Goal: Book appointment/travel/reservation

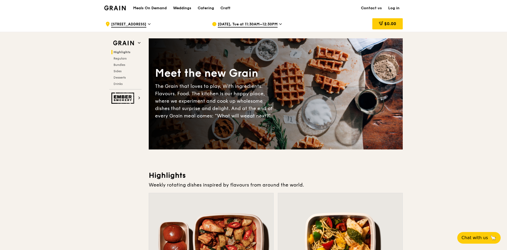
click at [146, 23] on span "[STREET_ADDRESS]" at bounding box center [128, 25] width 35 height 6
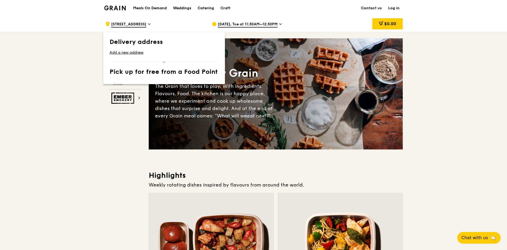
click at [146, 23] on span "[STREET_ADDRESS]" at bounding box center [128, 25] width 35 height 6
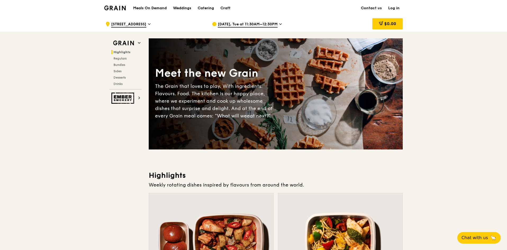
click at [146, 23] on span "[STREET_ADDRESS]" at bounding box center [128, 25] width 35 height 6
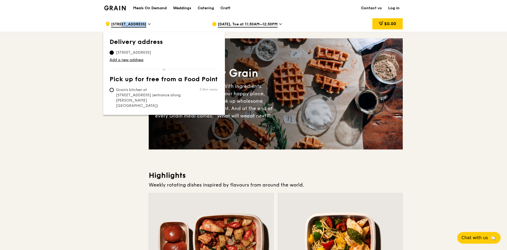
click at [146, 23] on span "[STREET_ADDRESS]" at bounding box center [128, 25] width 35 height 6
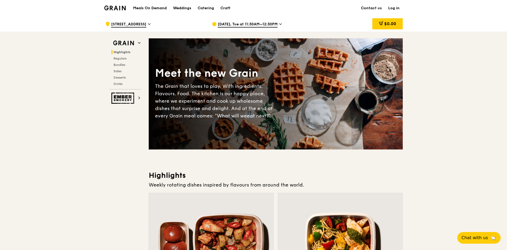
click at [243, 26] on span "[DATE], Tue at 11:30AM–12:30PM" at bounding box center [248, 25] width 60 height 6
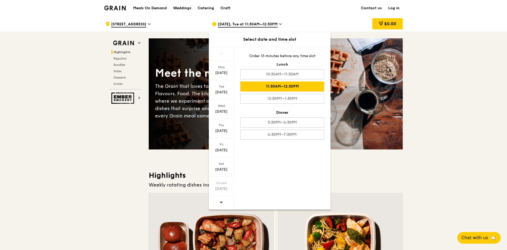
click at [277, 24] on span "[DATE], Tue at 11:30AM–12:30PM" at bounding box center [248, 25] width 60 height 6
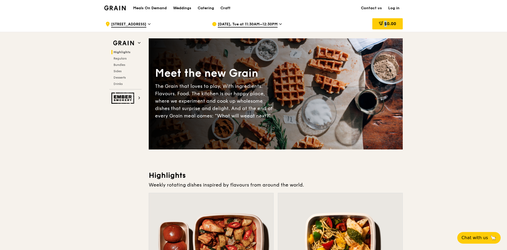
click at [277, 24] on div "[DATE], Tue at 11:30AM–12:30PM" at bounding box center [261, 24] width 98 height 16
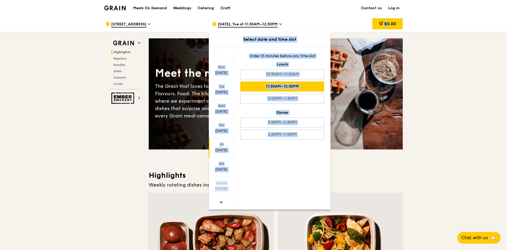
click at [225, 149] on div "[DATE]" at bounding box center [221, 150] width 24 height 5
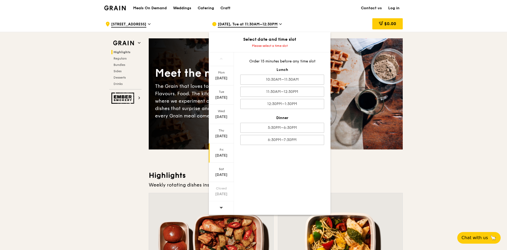
click at [146, 25] on span "[STREET_ADDRESS]" at bounding box center [128, 25] width 35 height 6
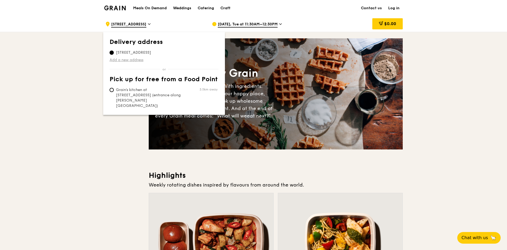
click at [132, 59] on link "Add a new address" at bounding box center [163, 59] width 109 height 5
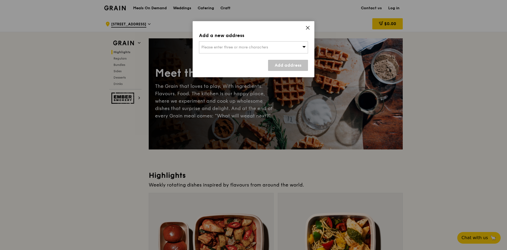
click at [213, 46] on span "Please enter three or more characters" at bounding box center [234, 47] width 67 height 4
type input "[STREET_ADDRESS]"
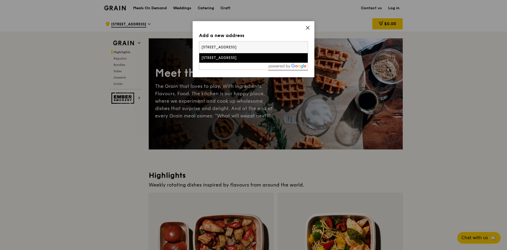
click at [225, 60] on div "[STREET_ADDRESS]" at bounding box center [240, 57] width 78 height 5
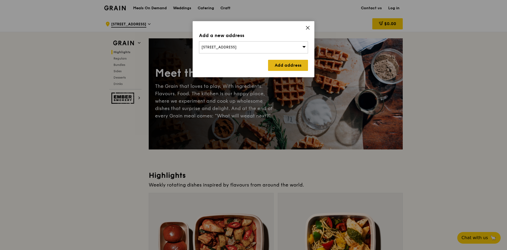
click at [273, 65] on link "Add address" at bounding box center [288, 65] width 40 height 11
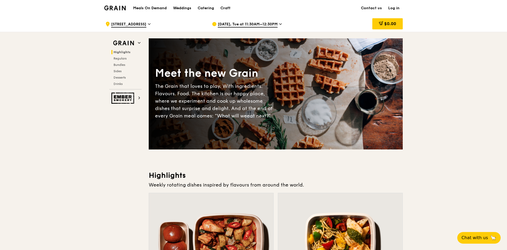
click at [255, 24] on span "[DATE], Tue at 11:30AM–12:30PM" at bounding box center [248, 25] width 60 height 6
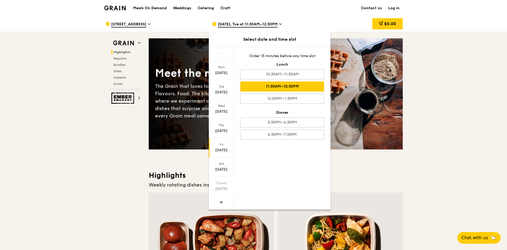
click at [224, 147] on div "[DATE]" at bounding box center [221, 147] width 25 height 19
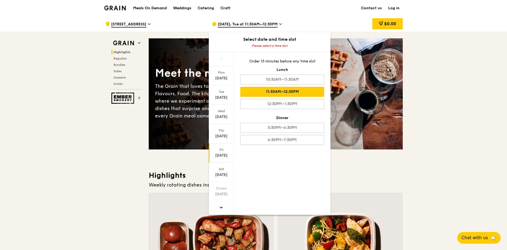
click at [290, 91] on div "11:30AM–12:30PM" at bounding box center [282, 92] width 84 height 10
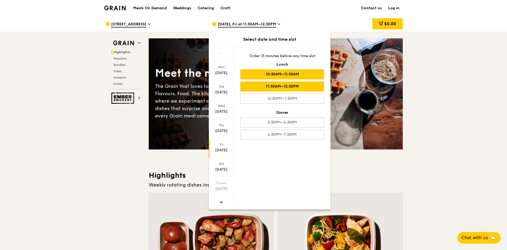
click at [271, 71] on div "10:30AM–11:30AM" at bounding box center [282, 74] width 84 height 10
click at [289, 84] on div "11:30AM–12:30PM" at bounding box center [282, 86] width 84 height 10
click at [289, 72] on div "10:30AM–11:30AM" at bounding box center [282, 74] width 84 height 10
click at [283, 87] on div "11:30AM–12:30PM" at bounding box center [282, 86] width 84 height 10
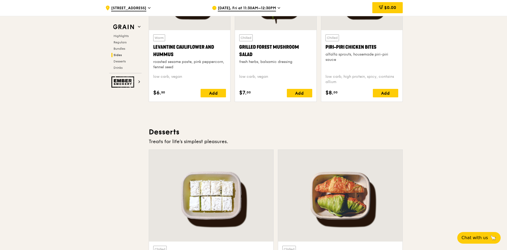
scroll to position [1375, 0]
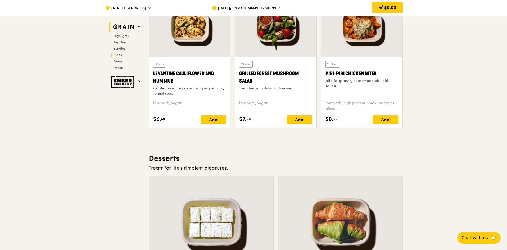
click at [137, 27] on h2 "Grain" at bounding box center [125, 27] width 32 height 10
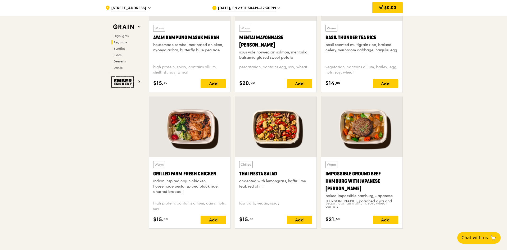
scroll to position [635, 0]
